Goal: Information Seeking & Learning: Find specific fact

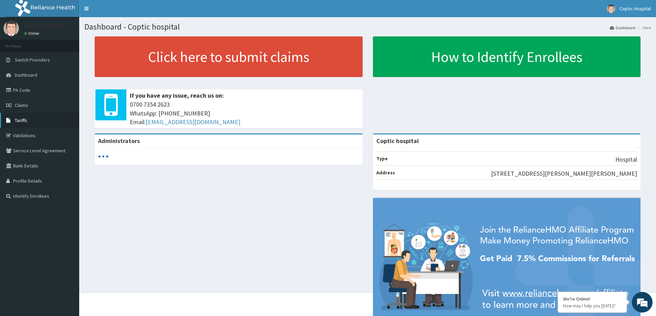
click at [29, 124] on link "Tariffs" at bounding box center [39, 120] width 79 height 15
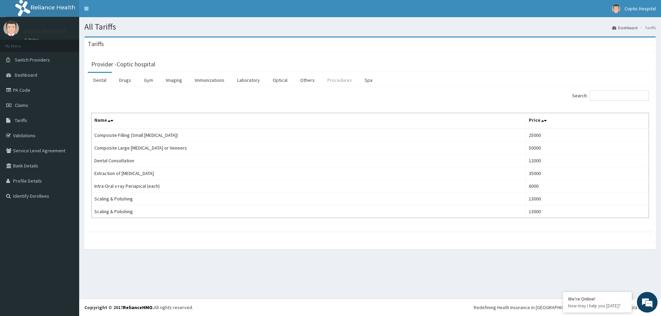
click at [333, 86] on link "Procedures" at bounding box center [339, 80] width 35 height 14
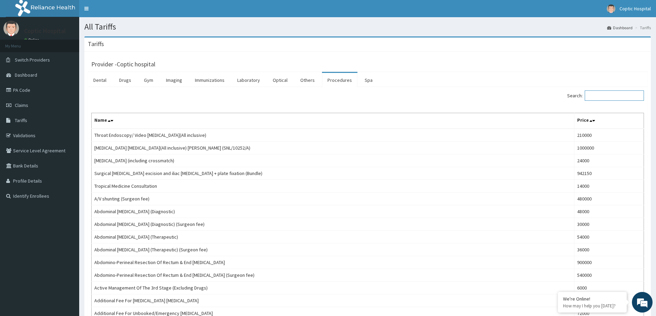
click at [603, 97] on input "Search:" at bounding box center [613, 96] width 59 height 10
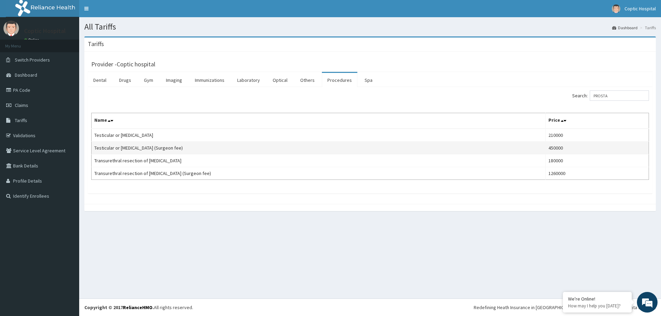
click at [552, 150] on td "450000" at bounding box center [596, 148] width 103 height 13
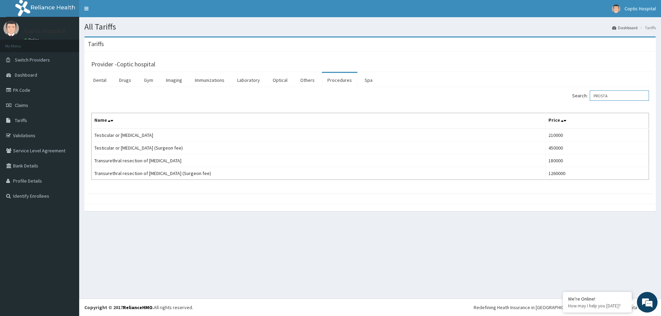
click at [620, 93] on input "PROSTA" at bounding box center [619, 96] width 59 height 10
type input "P"
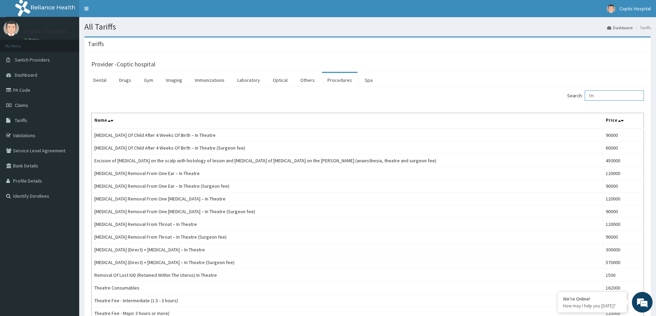
type input "T"
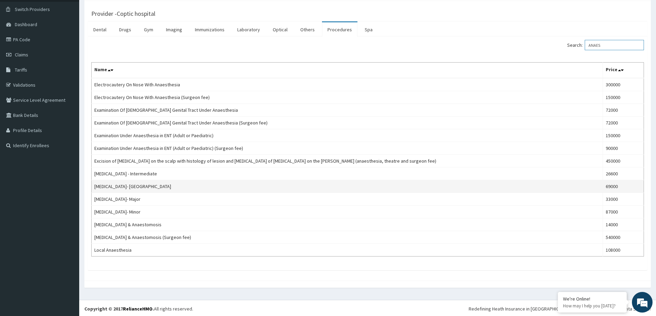
scroll to position [52, 0]
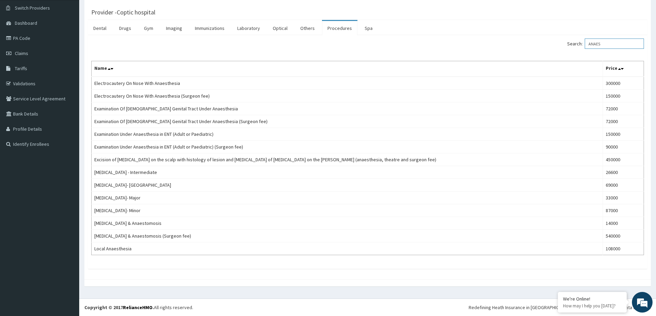
type input "ANAES"
